Goal: Transaction & Acquisition: Purchase product/service

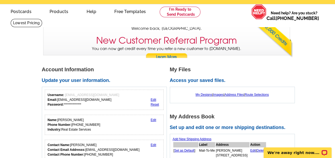
scroll to position [10, 0]
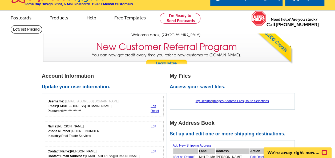
click at [202, 101] on link "My Designs" at bounding box center [203, 101] width 17 height 4
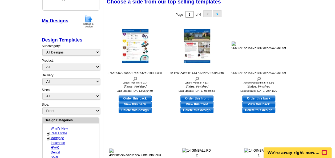
scroll to position [83, 0]
click at [209, 99] on link "Order this front" at bounding box center [196, 99] width 33 height 6
select select "6"
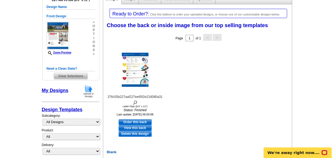
scroll to position [68, 0]
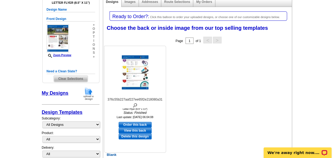
click at [138, 81] on img at bounding box center [135, 72] width 27 height 34
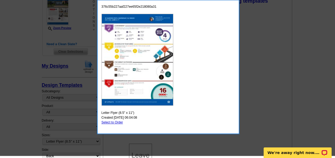
scroll to position [93, 0]
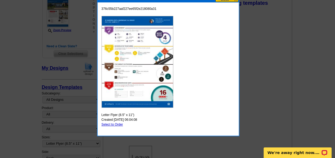
click at [116, 124] on link "Select to Order" at bounding box center [112, 125] width 22 height 4
select select "front"
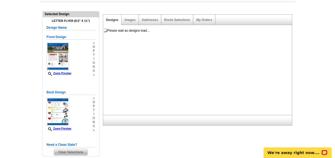
scroll to position [49, 0]
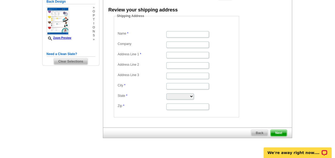
scroll to position [121, 0]
click at [259, 131] on span "Back" at bounding box center [259, 133] width 17 height 6
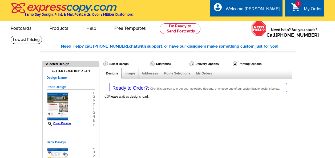
select select "2"
select select "6"
select select "785"
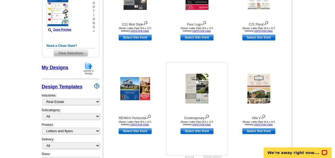
scroll to position [148, 0]
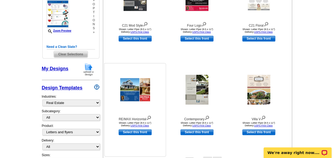
click at [134, 100] on img at bounding box center [135, 89] width 30 height 23
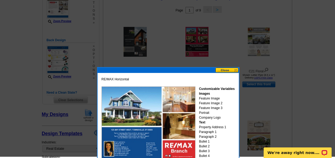
scroll to position [101, 0]
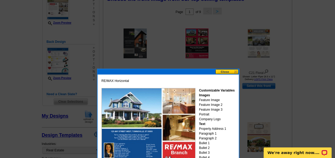
click at [234, 73] on button at bounding box center [226, 71] width 23 height 5
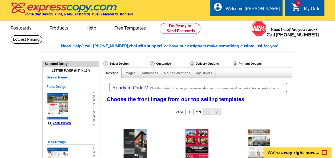
scroll to position [0, 0]
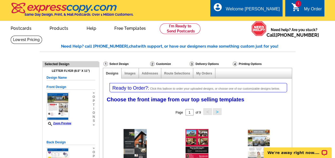
click at [308, 10] on div "My Order" at bounding box center [313, 10] width 18 height 7
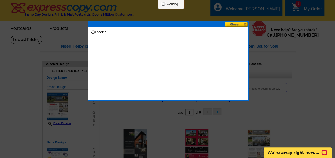
click at [308, 10] on div at bounding box center [167, 79] width 335 height 158
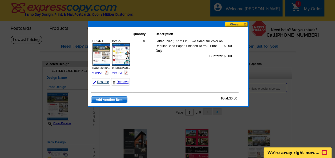
click at [103, 82] on link "Resume" at bounding box center [101, 81] width 19 height 7
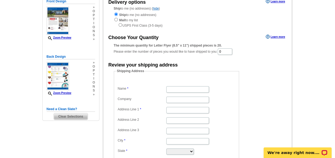
scroll to position [73, 0]
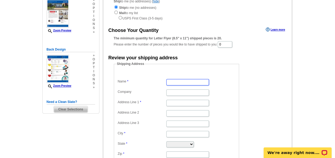
click at [200, 83] on input "Name" at bounding box center [187, 82] width 43 height 6
type input "Lidia C Villiez"
type input "Remax at Barnegat Bay"
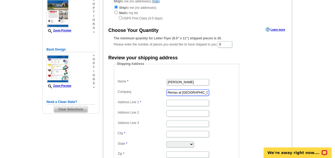
type input "31 N Main St"
type input "Manahawkin"
type input "08050"
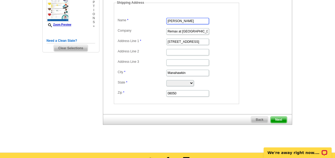
scroll to position [135, 0]
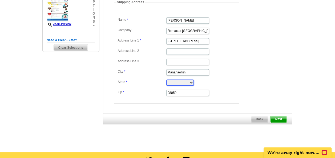
click at [194, 81] on select "Alabama Alaska Arizona Arkansas California Colorado Connecticut District of Col…" at bounding box center [179, 83] width 27 height 6
select select "NJ"
click at [166, 80] on select "Alabama Alaska Arizona Arkansas California Colorado Connecticut District of Col…" at bounding box center [179, 83] width 27 height 6
click at [279, 117] on span "Next" at bounding box center [278, 119] width 16 height 6
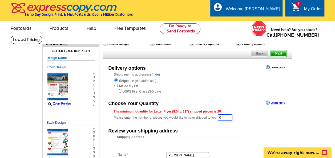
click at [232, 119] on input "0" at bounding box center [225, 118] width 14 height 6
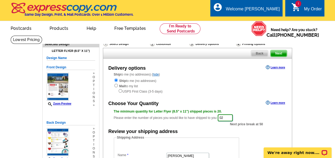
type input "0"
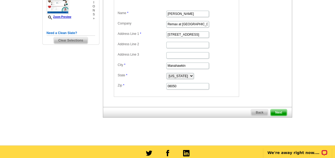
scroll to position [143, 0]
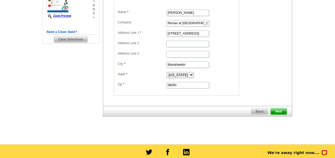
type input "20"
click at [285, 110] on span "Next" at bounding box center [278, 111] width 16 height 6
